Goal: Information Seeking & Learning: Learn about a topic

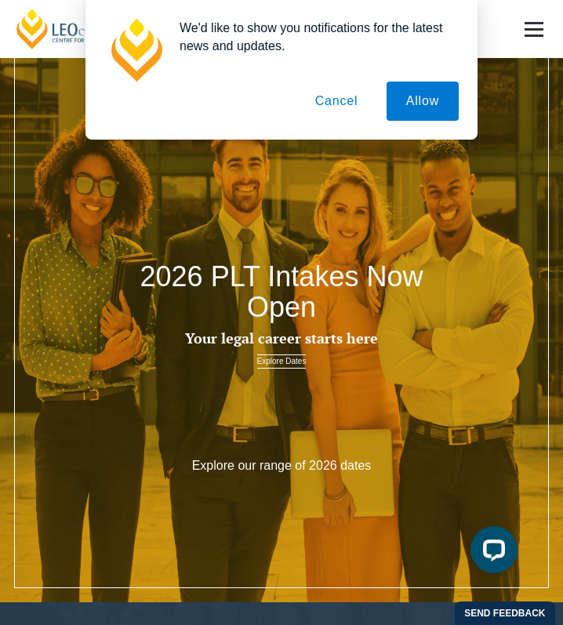
click at [341, 100] on button "Cancel" at bounding box center [337, 101] width 82 height 39
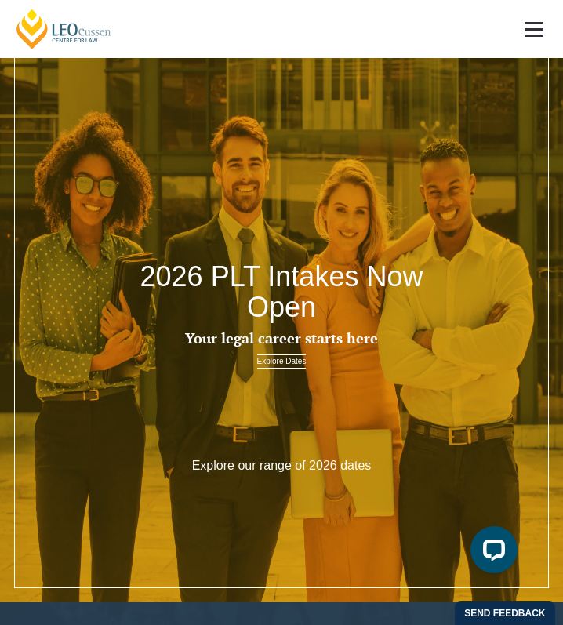
click at [532, 37] on link at bounding box center [534, 29] width 58 height 58
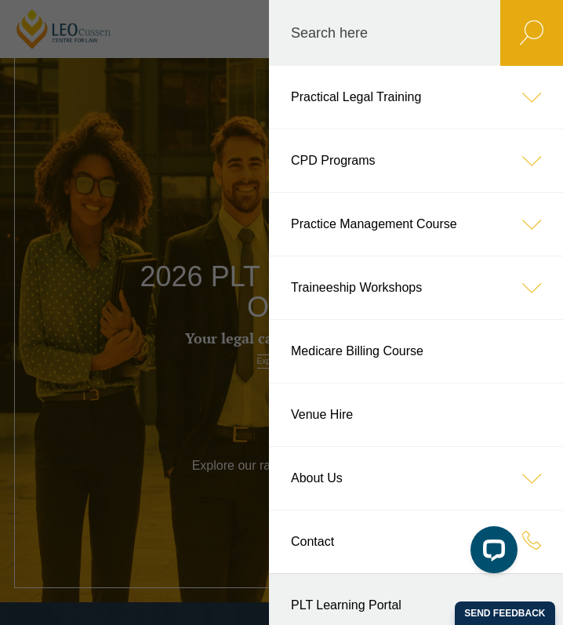
click at [526, 220] on icon at bounding box center [531, 224] width 63 height 63
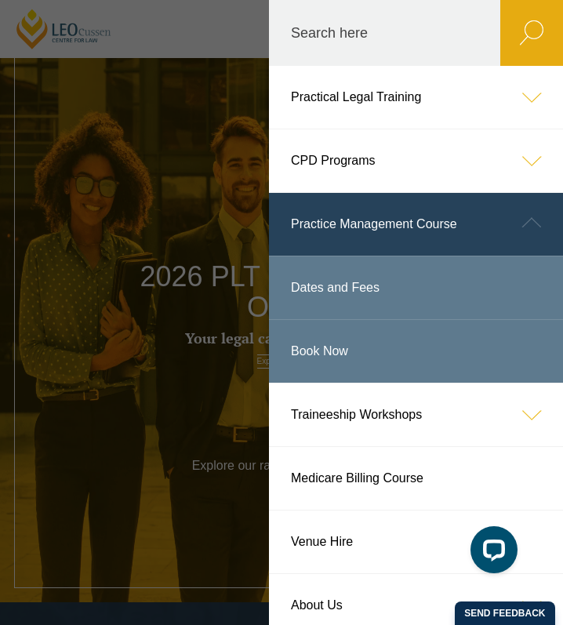
click at [362, 285] on link "Dates and Fees" at bounding box center [416, 287] width 294 height 63
click at [531, 92] on icon at bounding box center [531, 97] width 63 height 63
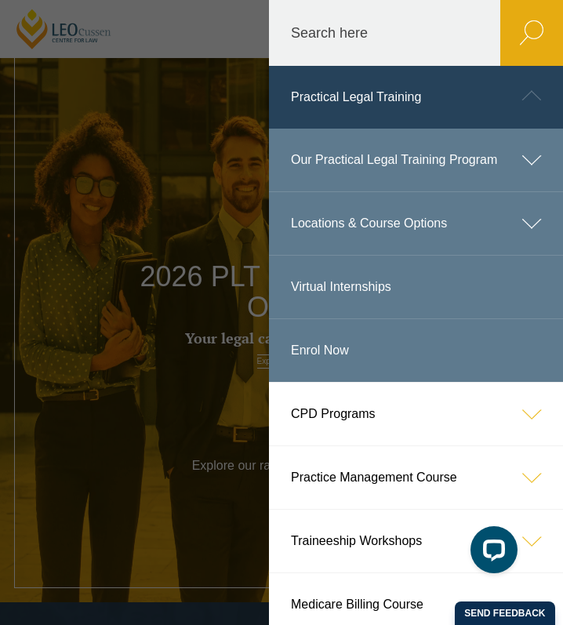
click at [502, 218] on icon at bounding box center [531, 223] width 63 height 63
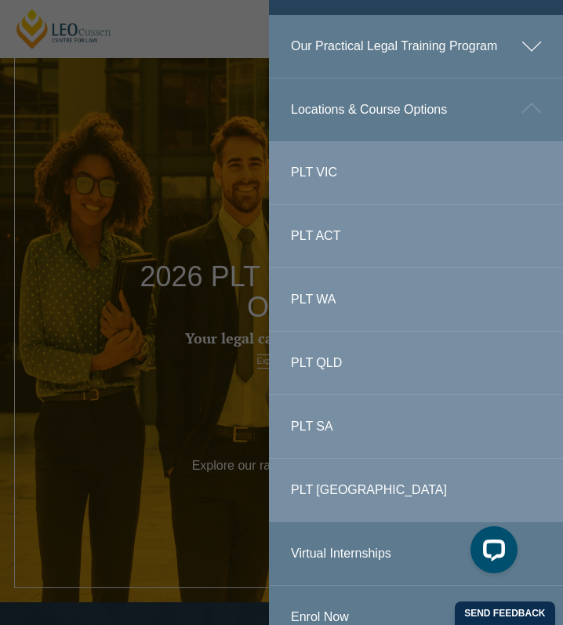
scroll to position [116, 0]
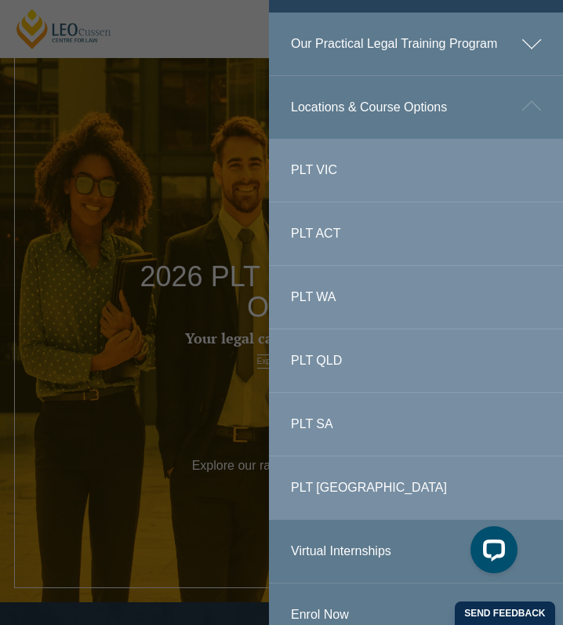
click at [321, 359] on link "PLT QLD" at bounding box center [416, 360] width 294 height 63
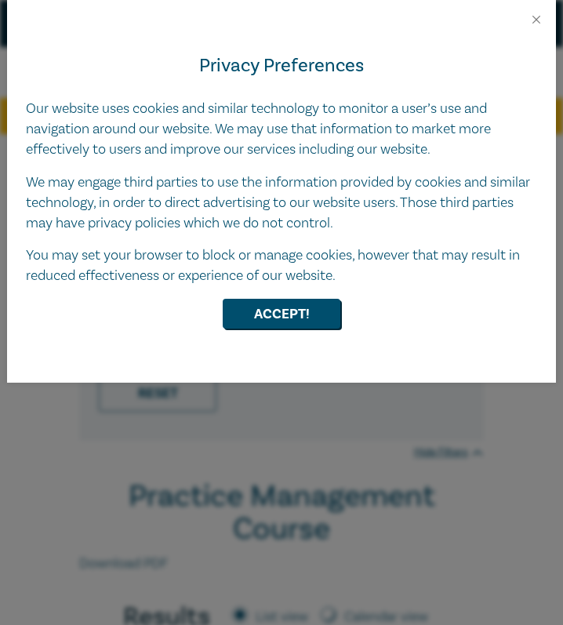
click at [305, 304] on button "Accept!" at bounding box center [282, 314] width 118 height 30
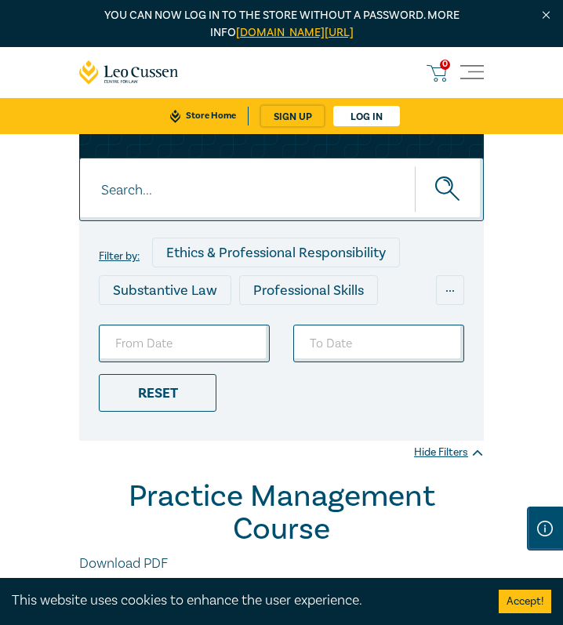
click at [477, 74] on span "Toggle navigation" at bounding box center [472, 73] width 24 height 24
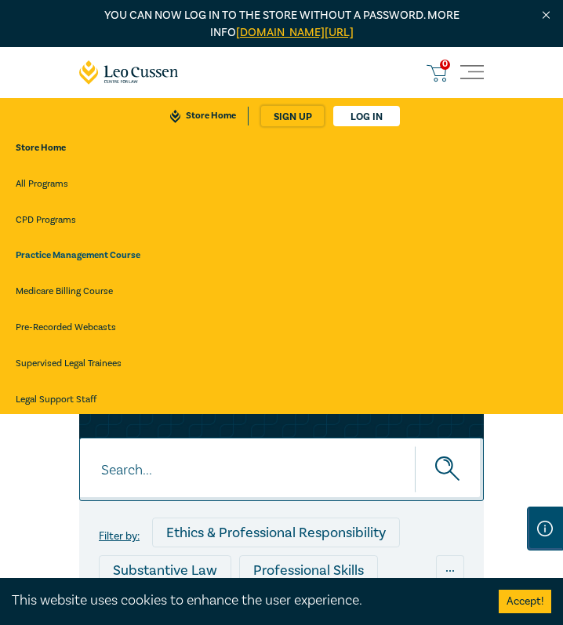
click at [38, 213] on link "CPD Programs" at bounding box center [282, 220] width 532 height 28
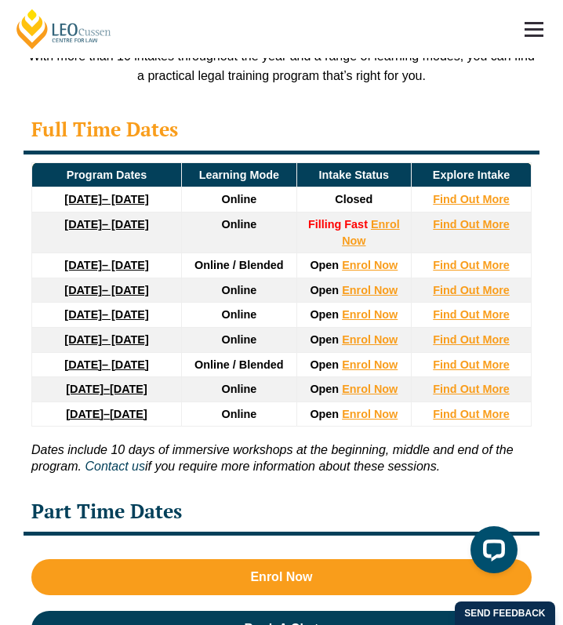
scroll to position [3230, 0]
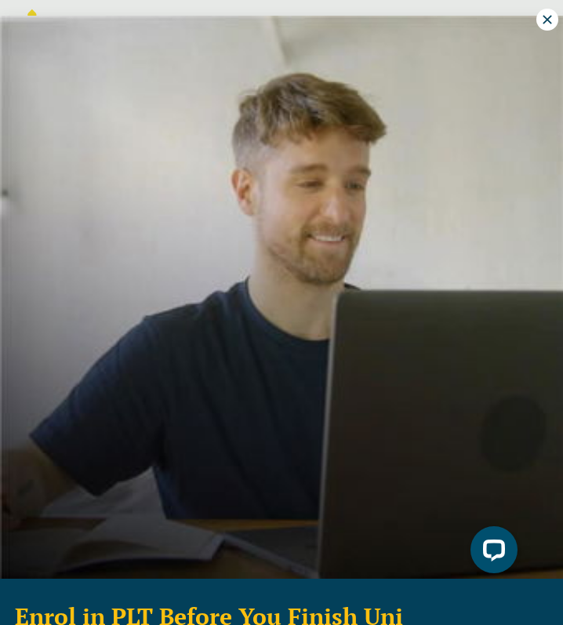
click at [547, 23] on icon at bounding box center [547, 20] width 14 height 14
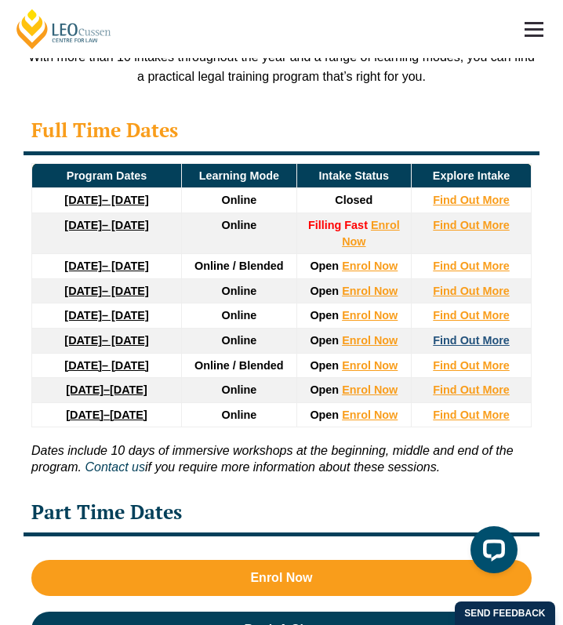
click at [456, 347] on strong "Find Out More" at bounding box center [471, 340] width 77 height 13
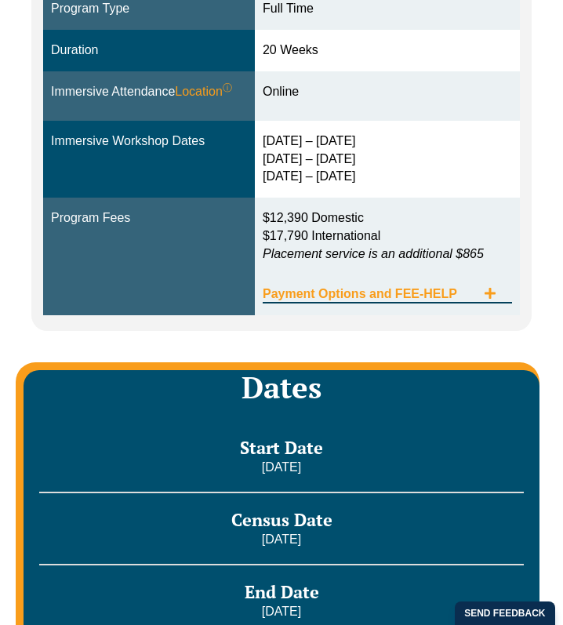
scroll to position [539, 0]
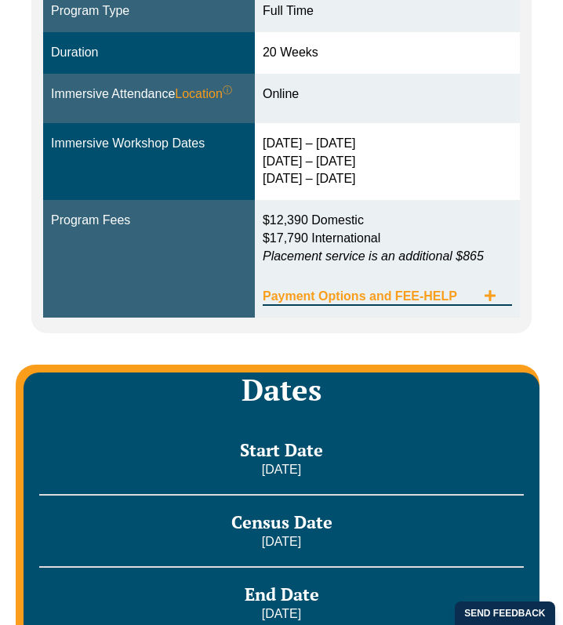
click at [488, 289] on icon "Tabs. Open items with Enter or Space, close with Escape and navigate using the …" at bounding box center [490, 295] width 13 height 13
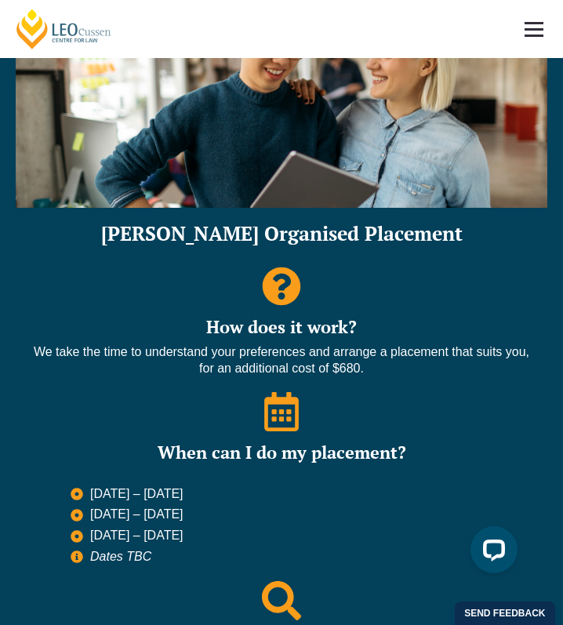
scroll to position [2101, 0]
